Goal: Task Accomplishment & Management: Use online tool/utility

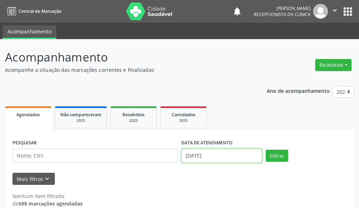
click at [251, 157] on input "[DATE]" at bounding box center [221, 156] width 81 height 14
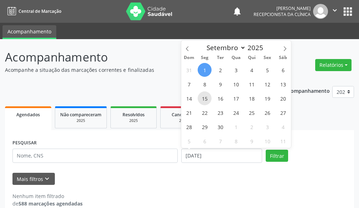
click at [203, 98] on span "15" at bounding box center [205, 99] width 14 height 14
type input "[DATE]"
click at [203, 98] on span "15" at bounding box center [205, 99] width 14 height 14
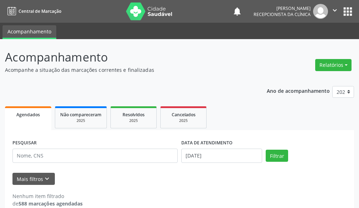
click at [119, 164] on div "PESQUISAR" at bounding box center [95, 153] width 169 height 30
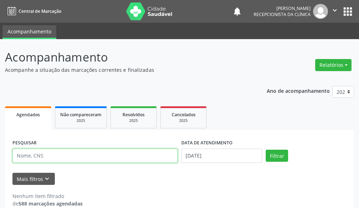
click at [111, 155] on input "text" at bounding box center [94, 156] width 165 height 14
type input "[PERSON_NAME]"
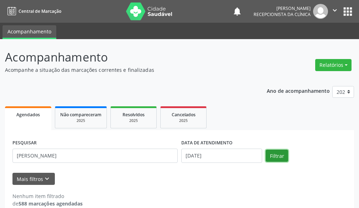
click at [275, 155] on button "Filtrar" at bounding box center [277, 156] width 22 height 12
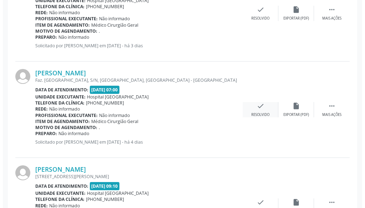
scroll to position [213, 0]
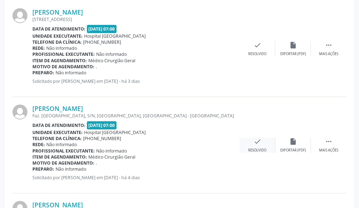
click at [257, 146] on div "check Resolvido" at bounding box center [258, 145] width 36 height 15
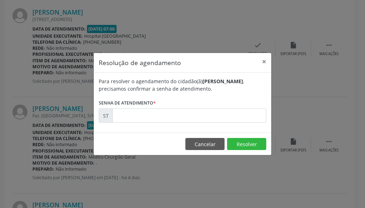
click at [239, 152] on footer "Cancelar Resolver" at bounding box center [182, 144] width 177 height 22
click at [245, 142] on button "Resolver" at bounding box center [246, 144] width 39 height 12
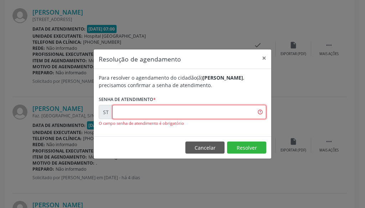
click at [250, 115] on input "text" at bounding box center [189, 112] width 154 height 14
type input "00019848"
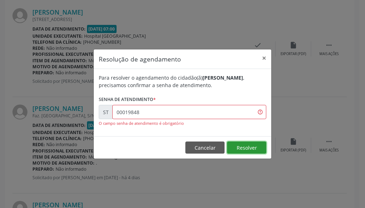
click at [250, 149] on button "Resolver" at bounding box center [246, 148] width 39 height 12
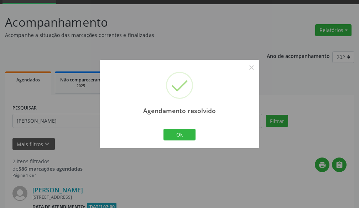
scroll to position [210, 0]
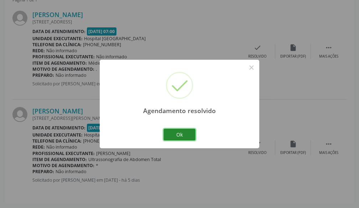
click at [191, 134] on button "Ok" at bounding box center [179, 135] width 32 height 12
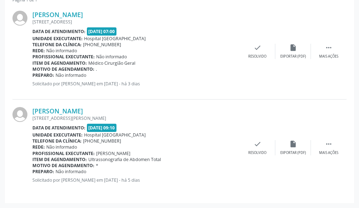
scroll to position [68, 0]
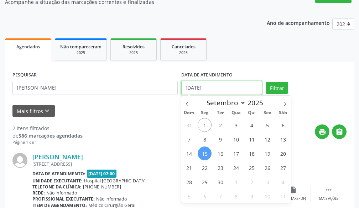
click at [225, 90] on input "[DATE]" at bounding box center [221, 88] width 81 height 14
click at [207, 168] on span "22" at bounding box center [205, 168] width 14 height 14
type input "[DATE]"
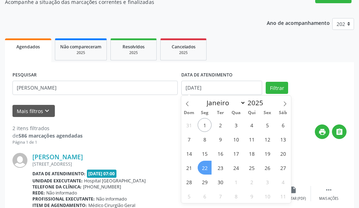
click at [207, 168] on span "22" at bounding box center [205, 168] width 14 height 14
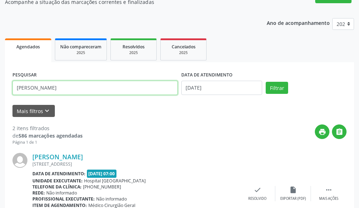
drag, startPoint x: 90, startPoint y: 83, endPoint x: 0, endPoint y: 58, distance: 93.4
click at [0, 74] on div "Acompanhamento Acompanhe a situação das marcações correntes e finalizadas Relat…" at bounding box center [179, 161] width 359 height 380
type input "MARLUCE"
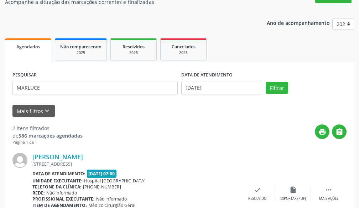
click at [273, 81] on div "PESQUISAR MARLUCE DATA DE ATENDIMENTO [DATE] Filtrar" at bounding box center [180, 85] width 338 height 30
click at [273, 88] on button "Filtrar" at bounding box center [277, 88] width 22 height 12
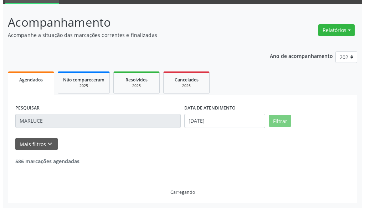
scroll to position [104, 0]
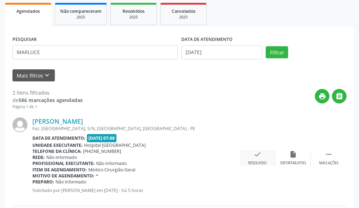
click at [262, 153] on div "check Resolvido" at bounding box center [258, 158] width 36 height 15
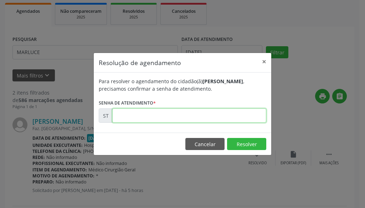
click at [222, 115] on input "text" at bounding box center [189, 116] width 154 height 14
type input "00020328"
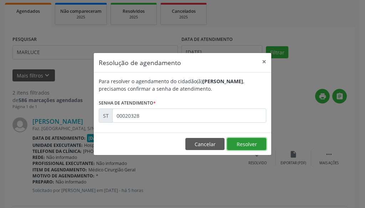
click at [256, 148] on button "Resolver" at bounding box center [246, 144] width 39 height 12
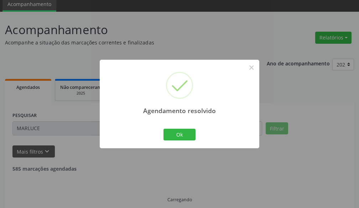
scroll to position [35, 0]
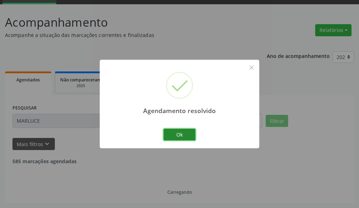
click at [176, 131] on button "Ok" at bounding box center [179, 135] width 32 height 12
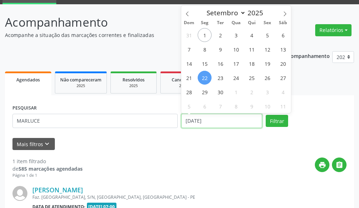
click at [245, 116] on input "[DATE]" at bounding box center [221, 121] width 81 height 14
click at [266, 78] on span "26" at bounding box center [267, 78] width 14 height 14
type input "[DATE]"
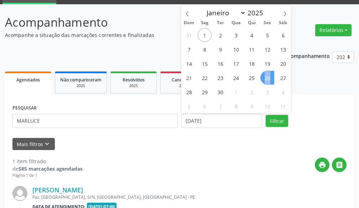
click at [266, 78] on span "26" at bounding box center [267, 78] width 14 height 14
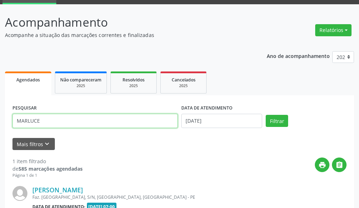
click at [134, 124] on input "MARLUCE" at bounding box center [94, 121] width 165 height 14
type input "M"
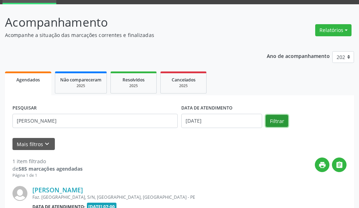
click at [281, 122] on button "Filtrar" at bounding box center [277, 121] width 22 height 12
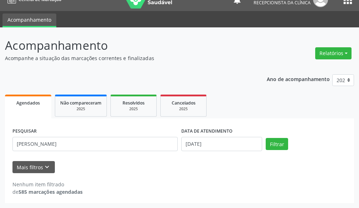
scroll to position [12, 0]
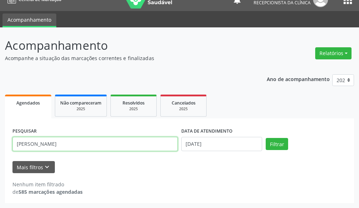
click at [115, 147] on input "[PERSON_NAME]" at bounding box center [94, 144] width 165 height 14
type input "[PERSON_NAME]"
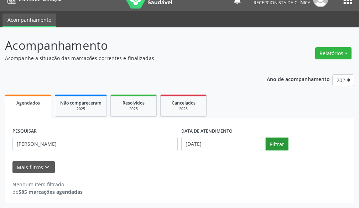
click at [275, 146] on button "Filtrar" at bounding box center [277, 144] width 22 height 12
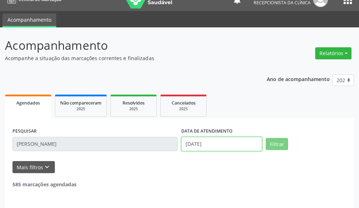
click at [224, 147] on input "[DATE]" at bounding box center [221, 144] width 81 height 14
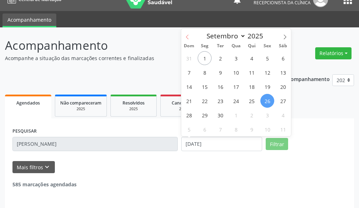
click at [184, 31] on span at bounding box center [187, 35] width 12 height 12
select select "7"
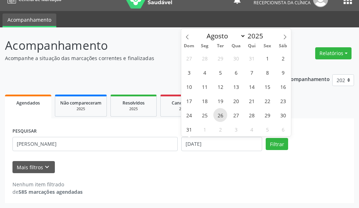
click at [223, 114] on span "26" at bounding box center [220, 115] width 14 height 14
type input "[DATE]"
click at [223, 114] on span "26" at bounding box center [220, 115] width 14 height 14
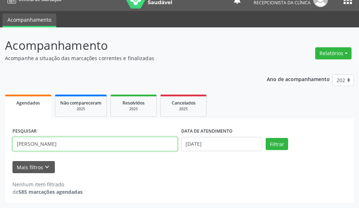
click at [119, 145] on input "[PERSON_NAME]" at bounding box center [94, 144] width 165 height 14
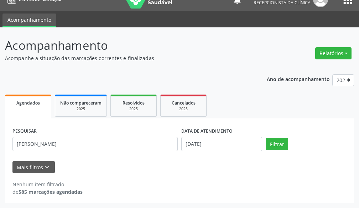
click at [231, 173] on div "Mais filtros keyboard_arrow_down" at bounding box center [180, 167] width 338 height 12
click at [276, 149] on button "Filtrar" at bounding box center [277, 144] width 22 height 12
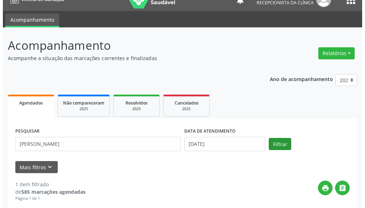
scroll to position [114, 0]
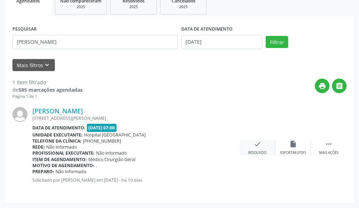
click at [262, 141] on div "check Resolvido" at bounding box center [258, 147] width 36 height 15
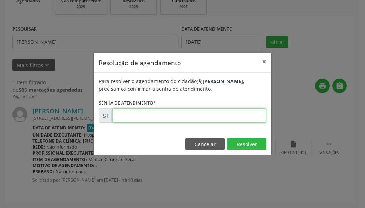
click at [247, 116] on input "text" at bounding box center [189, 116] width 154 height 14
type input "00017081"
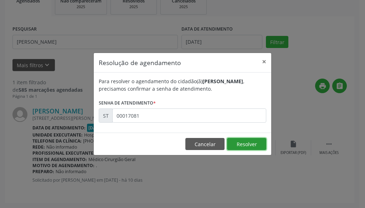
click at [256, 142] on button "Resolver" at bounding box center [246, 144] width 39 height 12
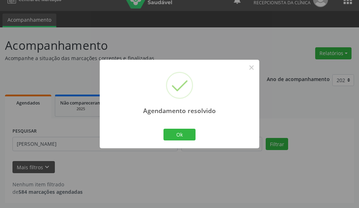
scroll to position [12, 0]
click at [174, 131] on button "Ok" at bounding box center [179, 135] width 32 height 12
